Goal: Information Seeking & Learning: Check status

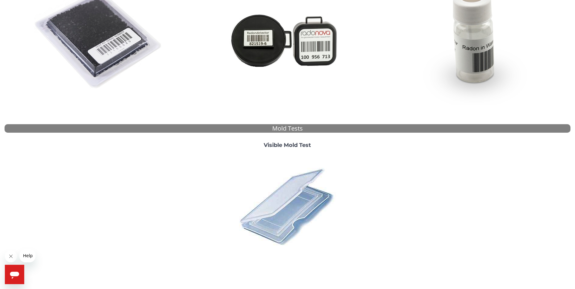
scroll to position [173, 0]
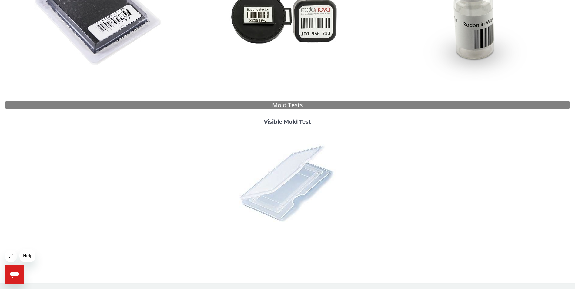
click at [294, 173] on img at bounding box center [287, 183] width 106 height 106
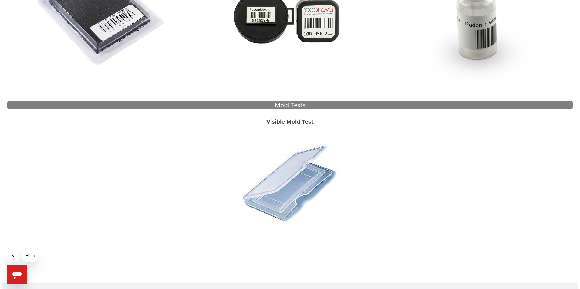
scroll to position [0, 0]
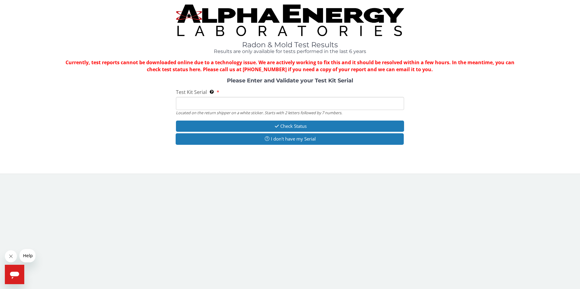
click at [193, 104] on input "Test Kit Serial Located on the return shipper on a white sticker. Starts with 2…" at bounding box center [290, 103] width 228 height 13
type input "ML 186912"
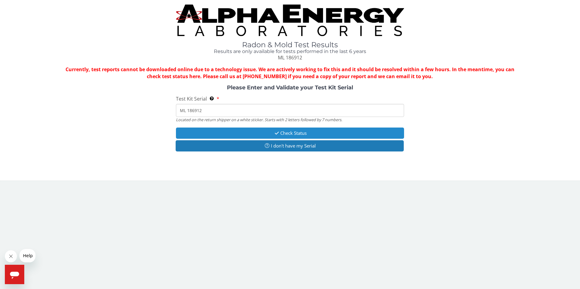
click at [253, 132] on button "Check Status" at bounding box center [290, 133] width 228 height 11
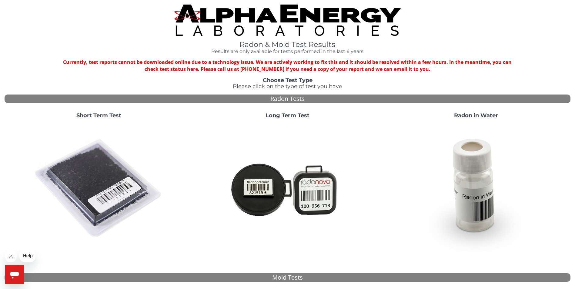
scroll to position [152, 0]
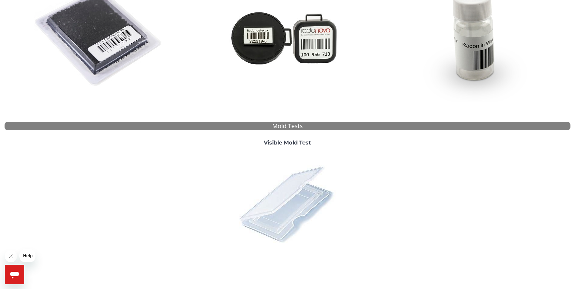
click at [291, 182] on img at bounding box center [287, 204] width 106 height 106
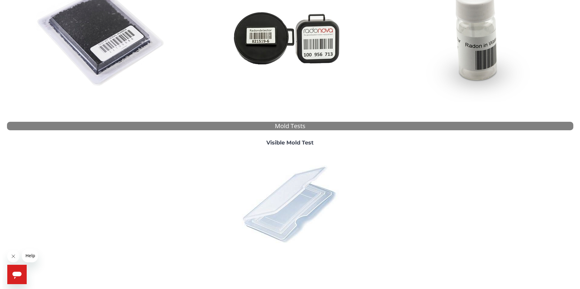
scroll to position [0, 0]
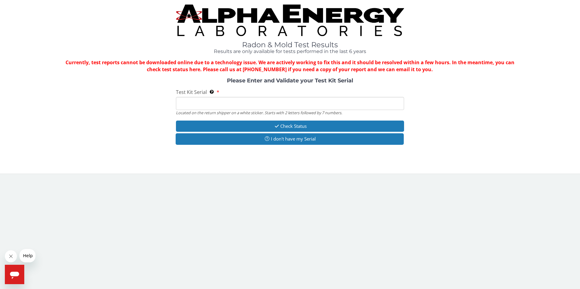
click at [204, 104] on input "Test Kit Serial Located on the return shipper on a white sticker. Starts with 2…" at bounding box center [290, 103] width 228 height 13
type input "ML 186912"
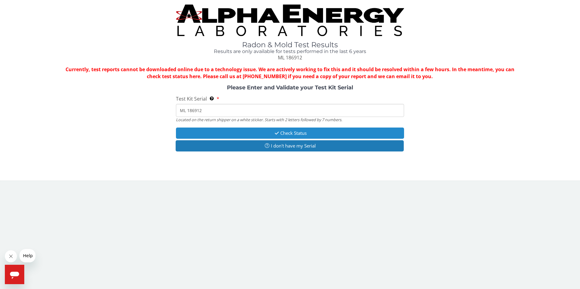
click at [263, 130] on button "Check Status" at bounding box center [290, 133] width 228 height 11
